Goal: Information Seeking & Learning: Learn about a topic

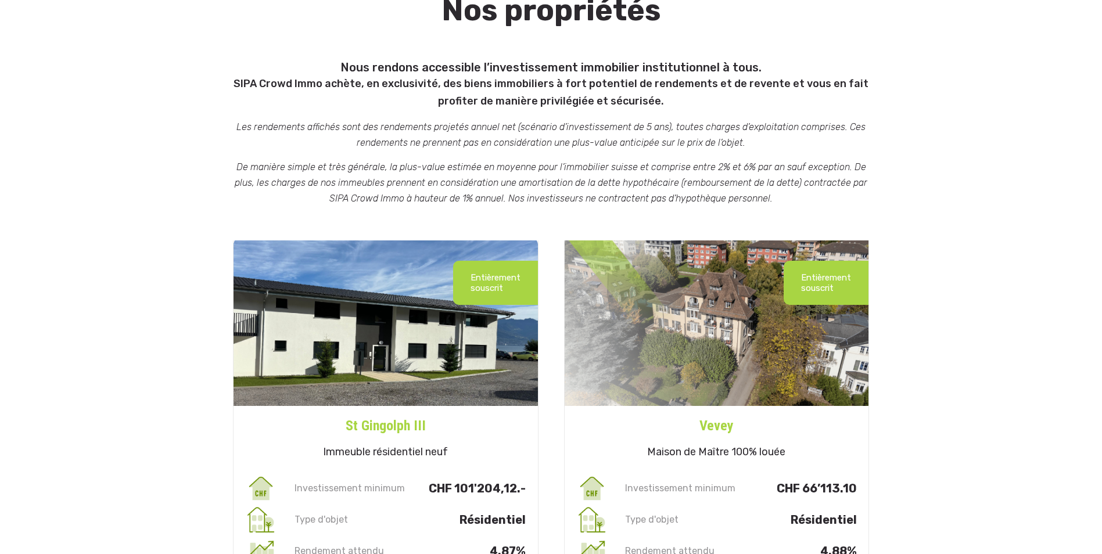
scroll to position [232, 0]
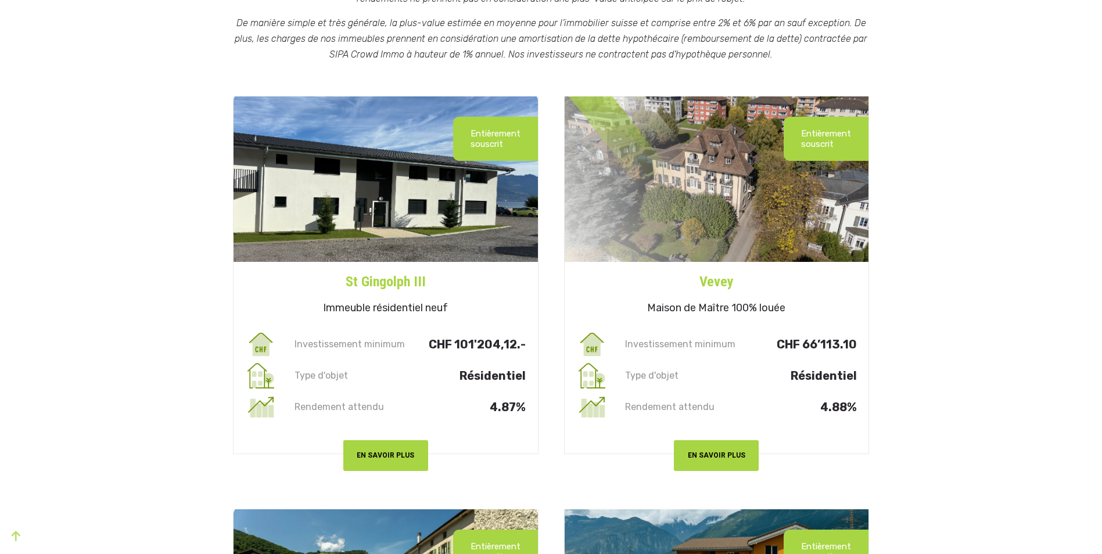
click at [555, 267] on div "Entièrement souscrit Vevey Maison de Maître 100% louée Investissement minimum C…" at bounding box center [716, 276] width 331 height 370
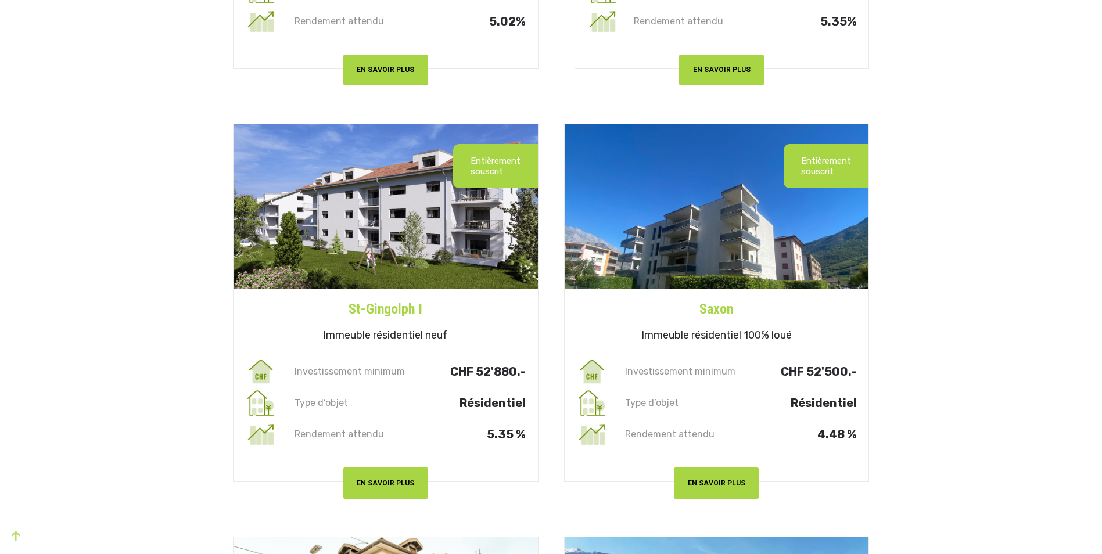
scroll to position [2208, 0]
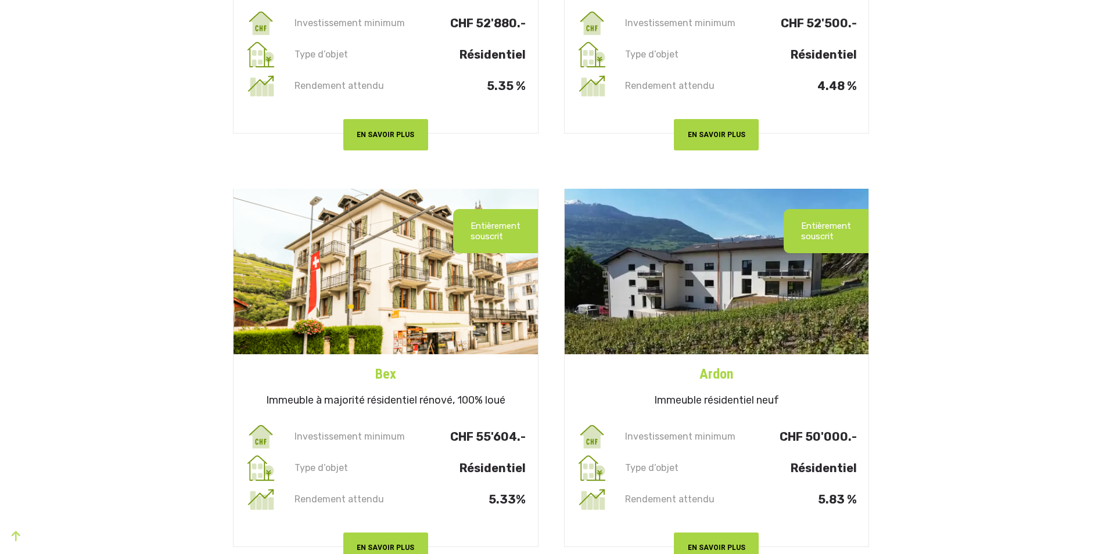
click at [550, 261] on div "Entièrement souscrit Bex Immeuble à majorité résidentiel rénové, 100% loué Inve…" at bounding box center [385, 368] width 331 height 370
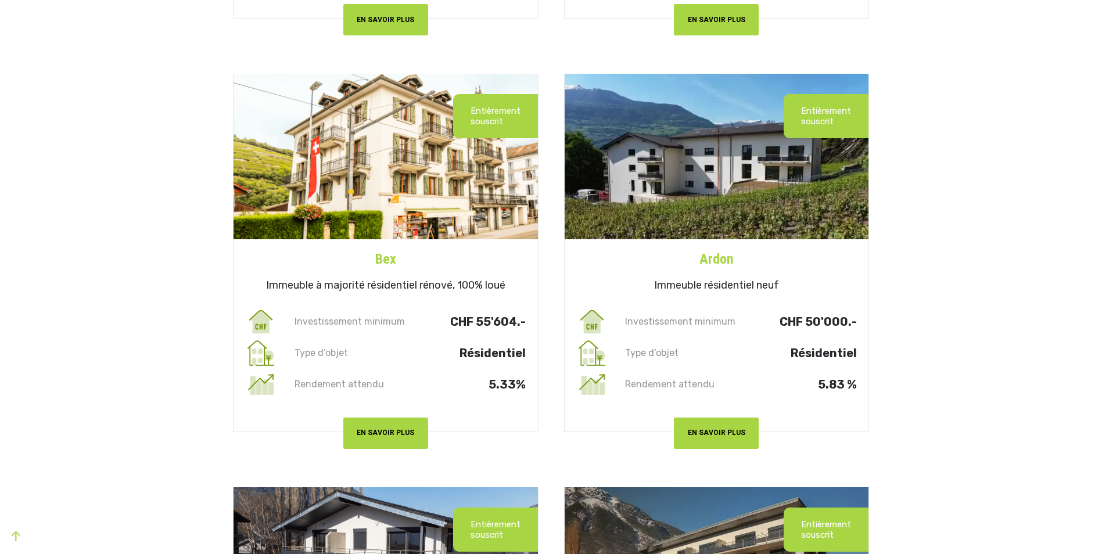
scroll to position [2557, 0]
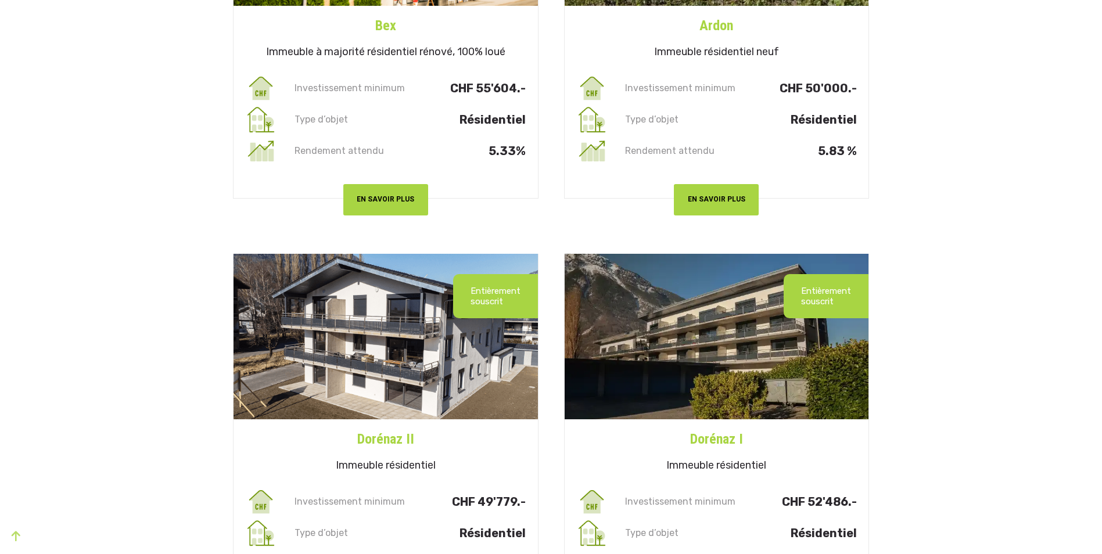
click at [549, 264] on div "Entièrement souscrit [PERSON_NAME] Immeuble résidentiel Investissement minimum …" at bounding box center [385, 433] width 331 height 370
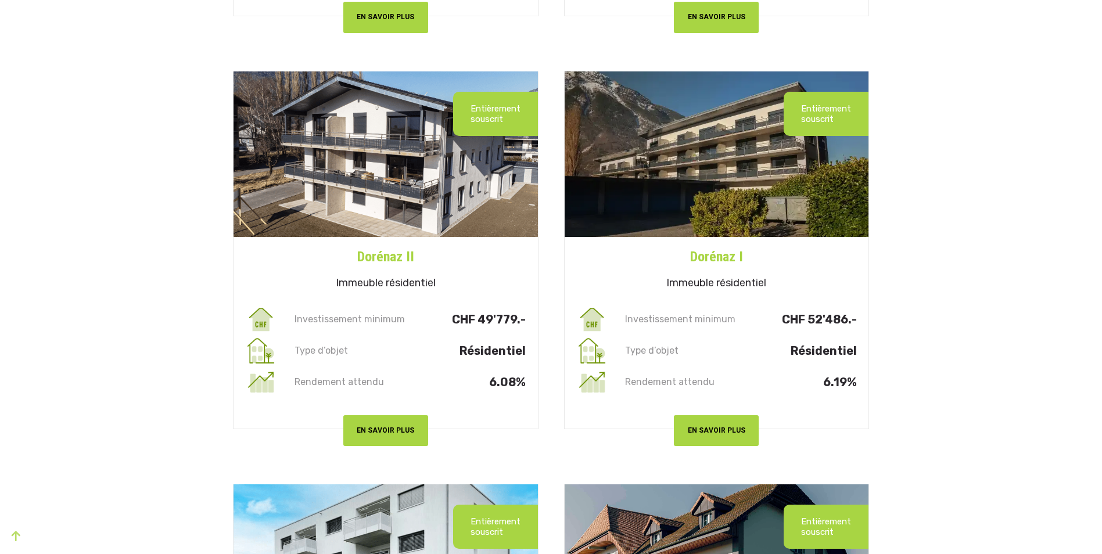
scroll to position [2905, 0]
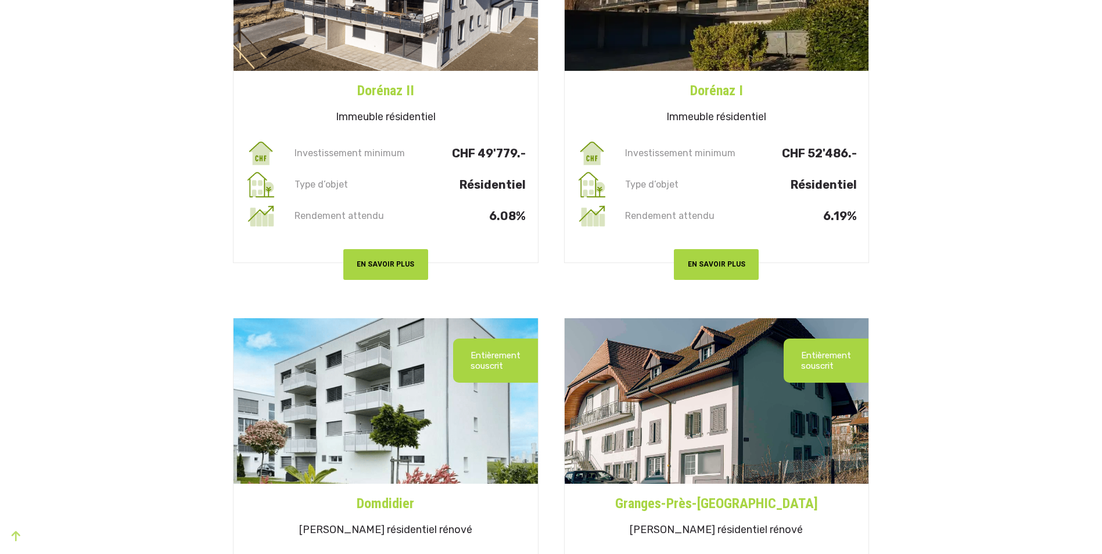
click at [543, 268] on div "Entièrement souscrit [PERSON_NAME] Immeuble résidentiel Investissement minimum …" at bounding box center [385, 84] width 331 height 370
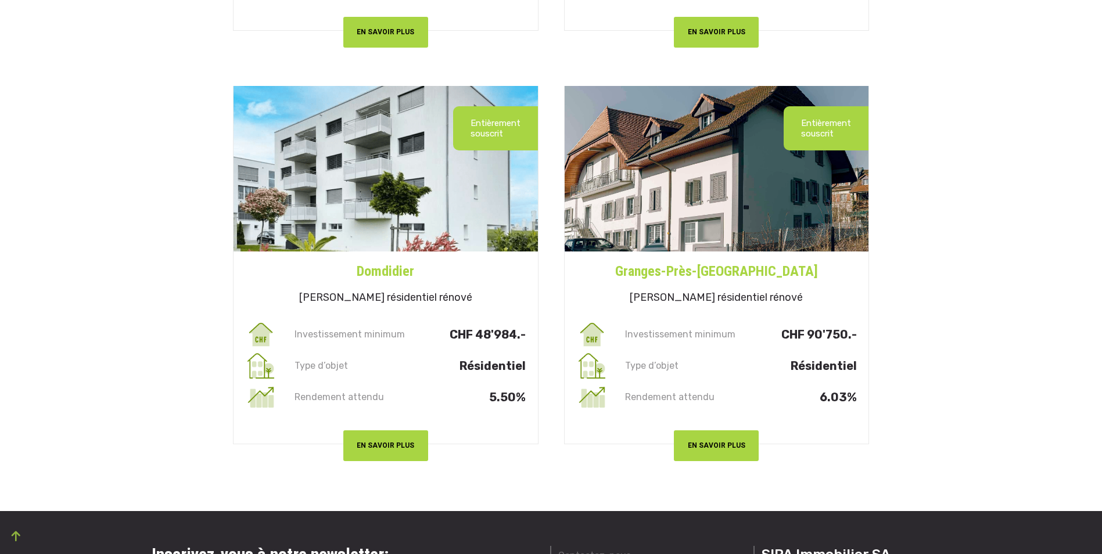
click at [543, 266] on div "Entièrement souscrit Domdidier Immeuble résidentiel rénové Investissement minim…" at bounding box center [385, 265] width 331 height 370
click at [543, 264] on div "Entièrement souscrit Domdidier Immeuble résidentiel rénové Investissement minim…" at bounding box center [385, 265] width 331 height 370
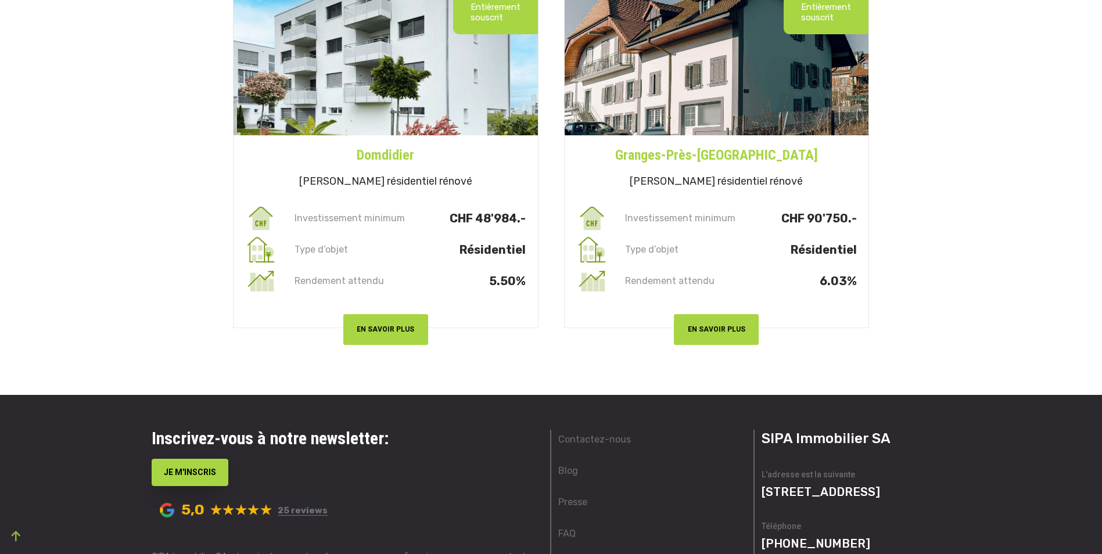
click at [542, 274] on div "Entièrement souscrit Domdidier Immeuble résidentiel rénové Investissement minim…" at bounding box center [385, 149] width 331 height 370
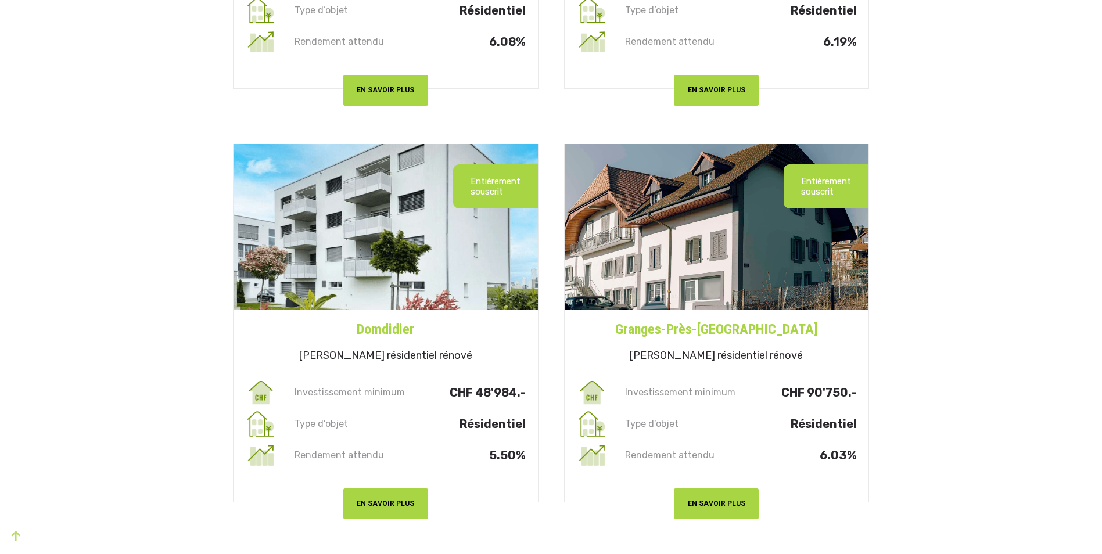
click at [551, 272] on div "Entièrement souscrit Granges-Près-[PERSON_NAME] résidentiel rénové Investisseme…" at bounding box center [716, 323] width 331 height 370
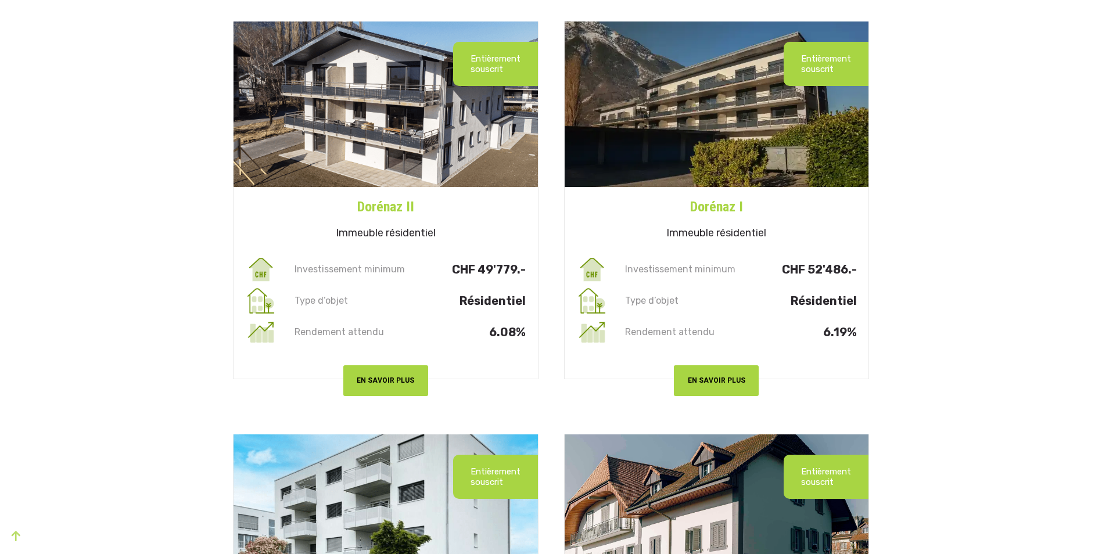
click at [549, 271] on div "Entièrement souscrit [PERSON_NAME] Immeuble résidentiel Investissement minimum …" at bounding box center [385, 201] width 331 height 370
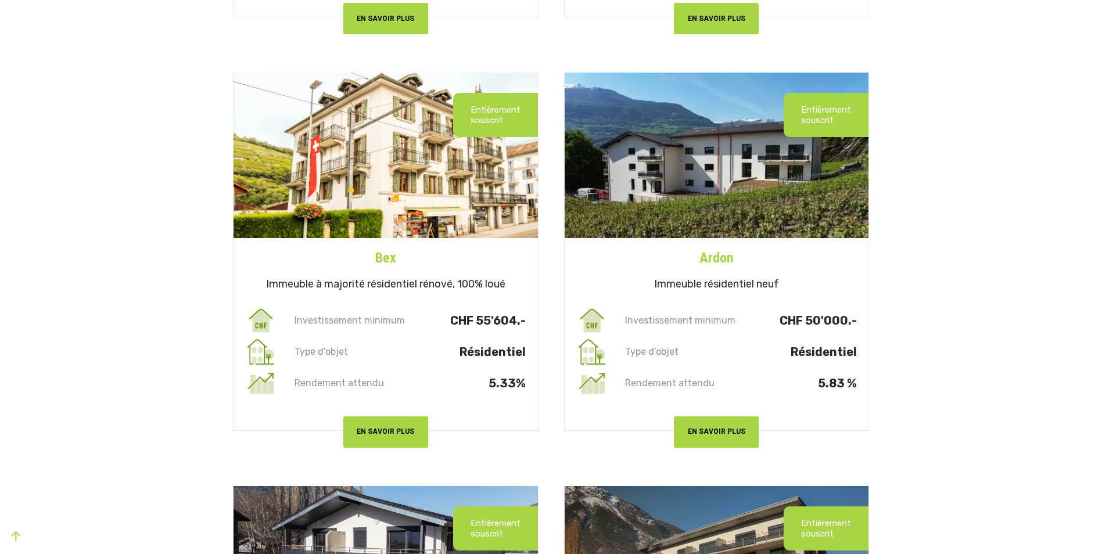
click at [544, 268] on div "Entièrement souscrit Bex Immeuble à majorité résidentiel rénové, 100% loué Inve…" at bounding box center [385, 252] width 331 height 370
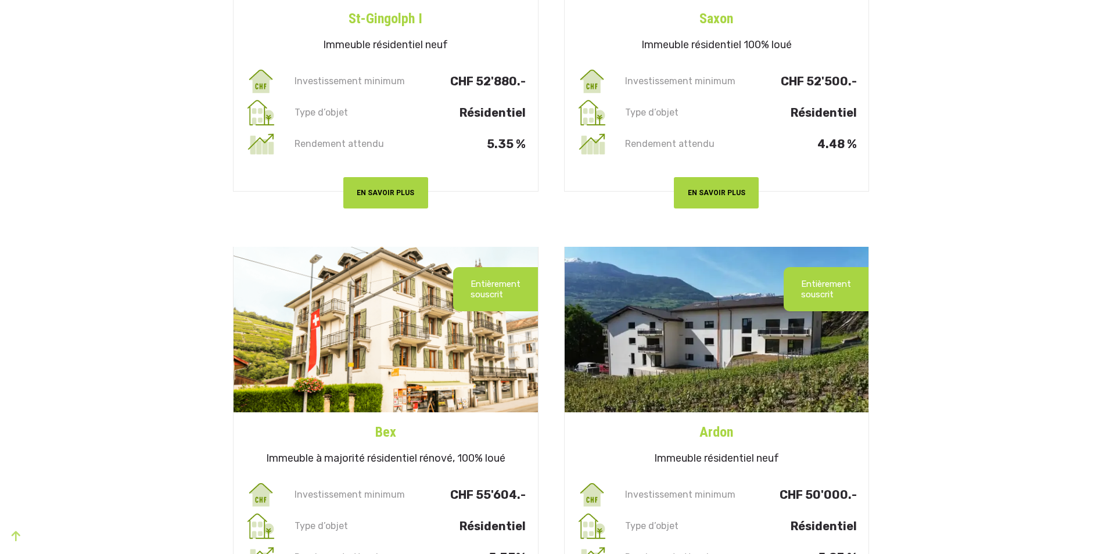
click at [543, 267] on div "Entièrement souscrit Bex Immeuble à majorité résidentiel rénové, 100% loué Inve…" at bounding box center [385, 426] width 331 height 370
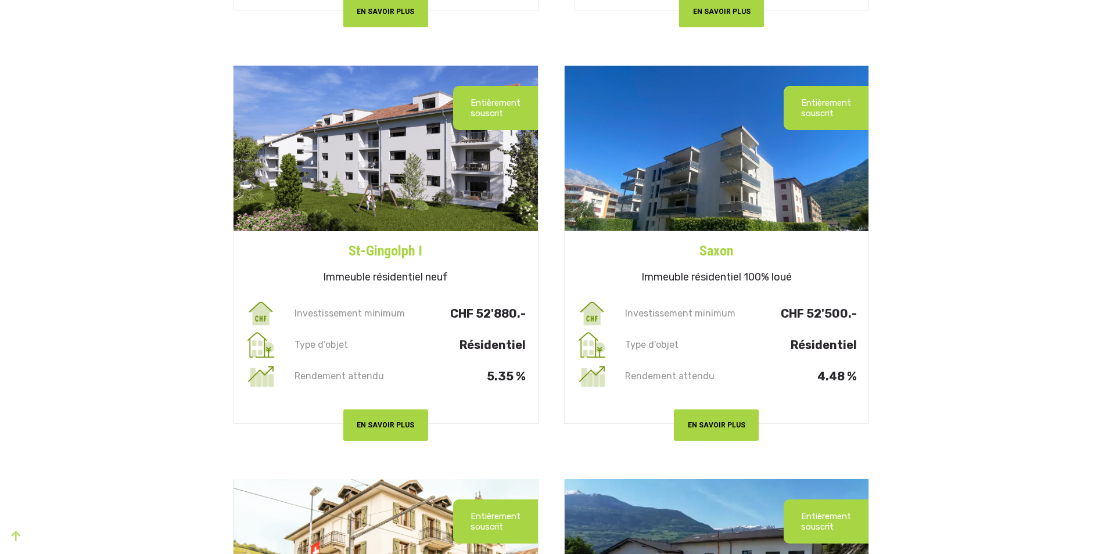
click at [543, 268] on div "Entièrement souscrit St-Gingolph I Immeuble résidentiel neuf Investissement min…" at bounding box center [385, 245] width 331 height 370
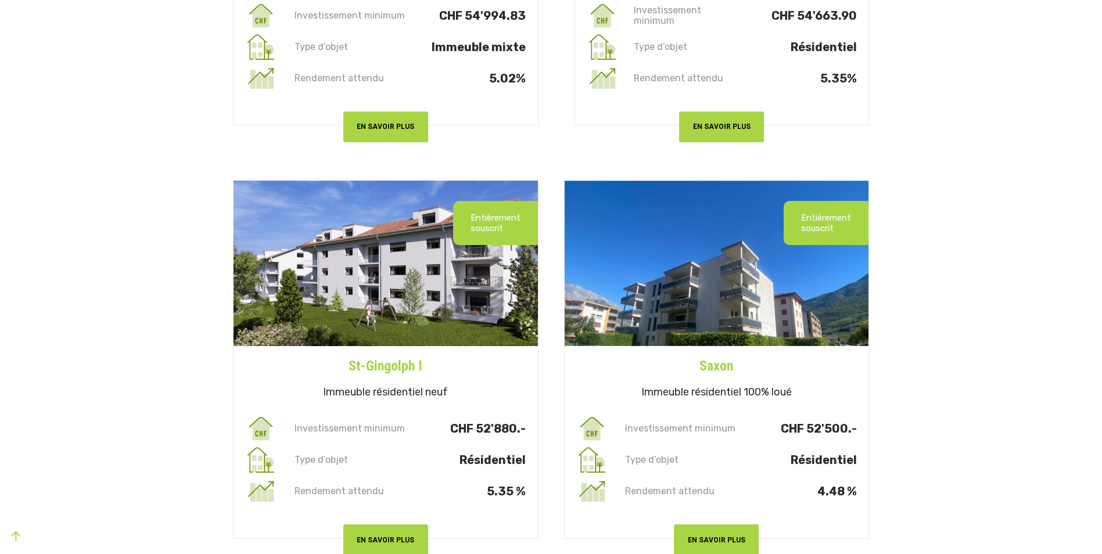
scroll to position [1801, 0]
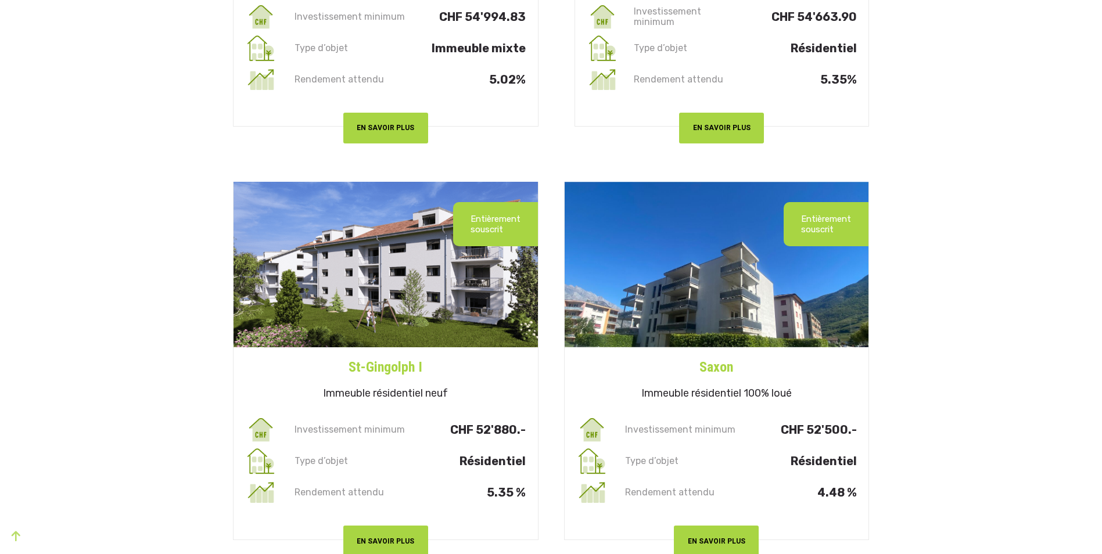
click at [535, 268] on img at bounding box center [386, 265] width 304 height 166
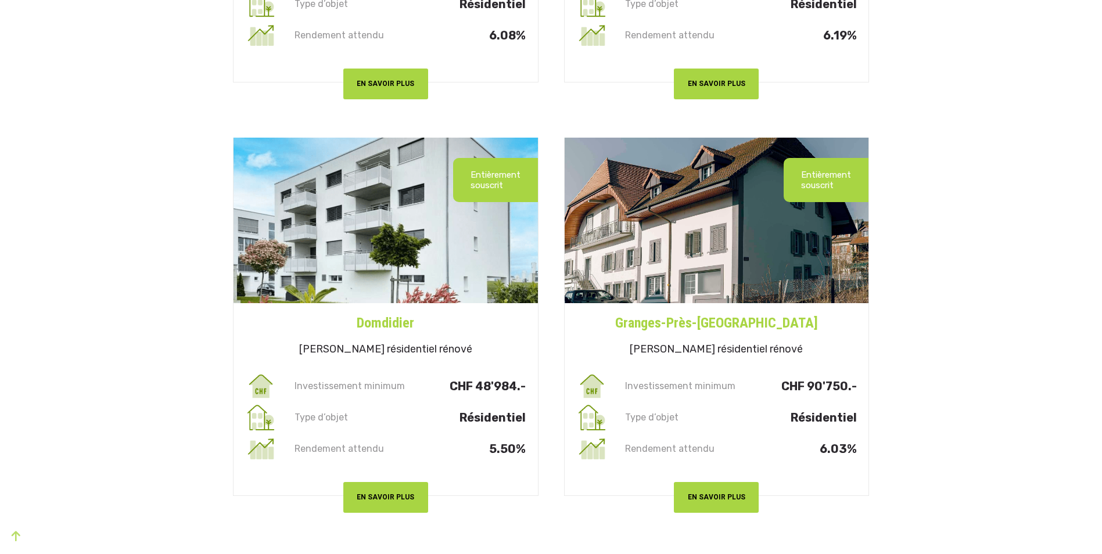
scroll to position [3196, 0]
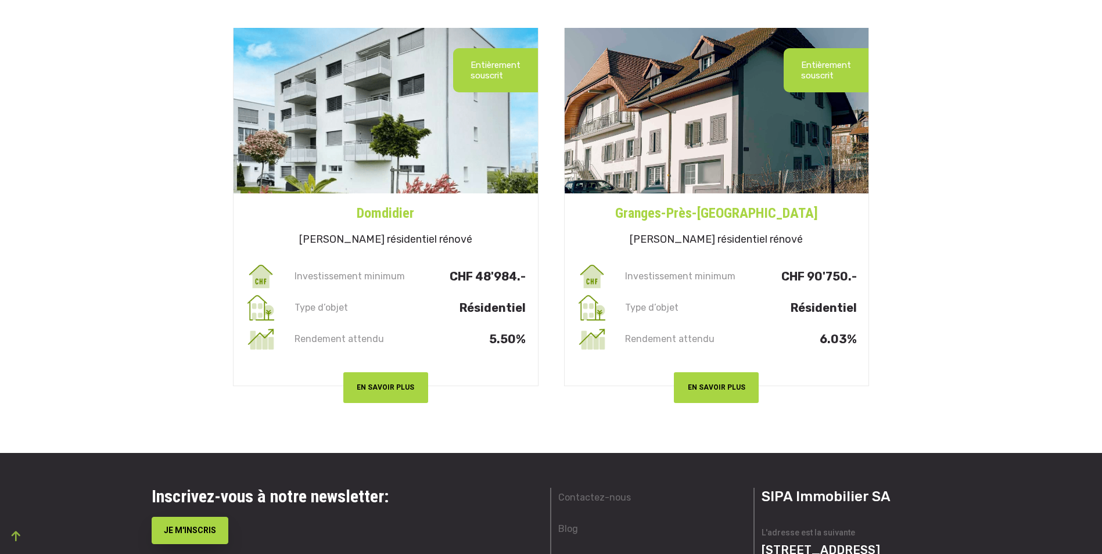
click at [547, 343] on div "Entièrement souscrit Domdidier Immeuble résidentiel rénové Investissement minim…" at bounding box center [385, 207] width 331 height 370
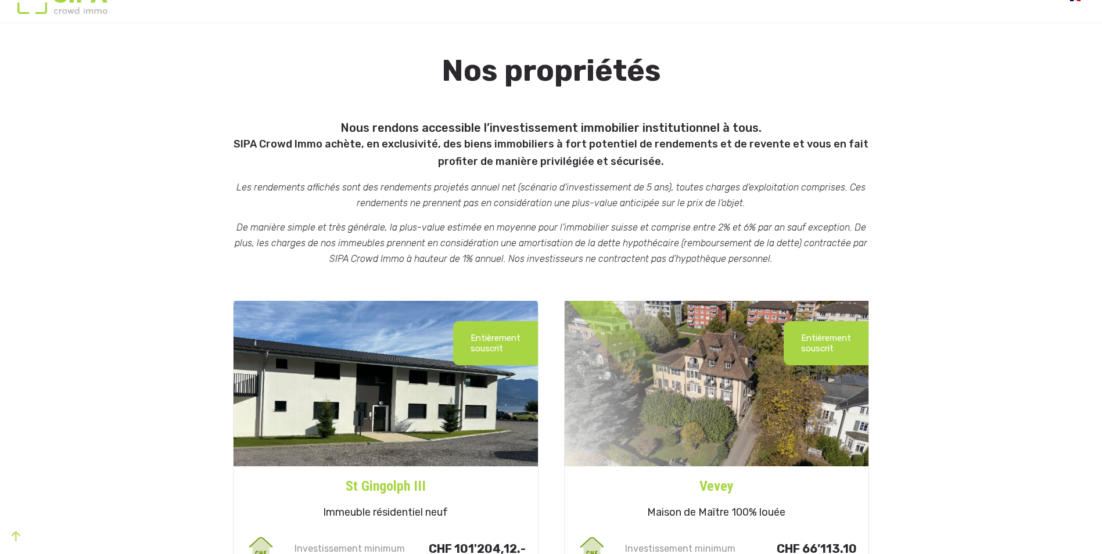
scroll to position [0, 0]
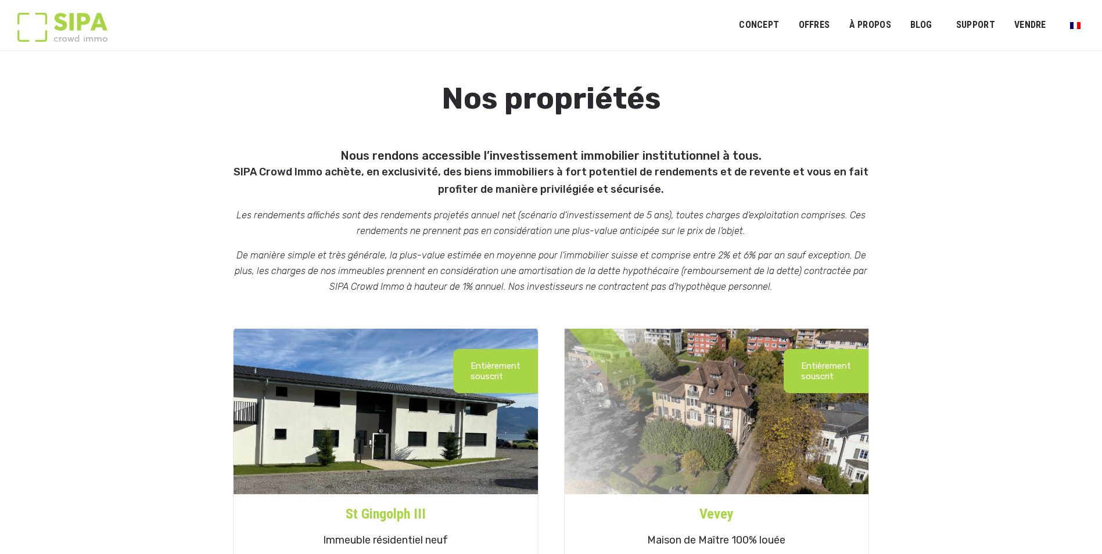
click at [546, 352] on div "Entièrement souscrit St Gingolph III Immeuble résidentiel neuf Investissement m…" at bounding box center [385, 508] width 331 height 370
